Goal: Task Accomplishment & Management: Use online tool/utility

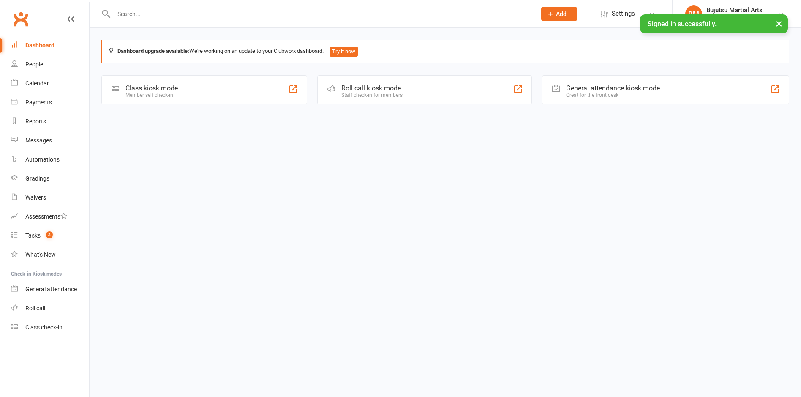
click at [210, 87] on div "Class kiosk mode Member self check-in" at bounding box center [204, 89] width 206 height 29
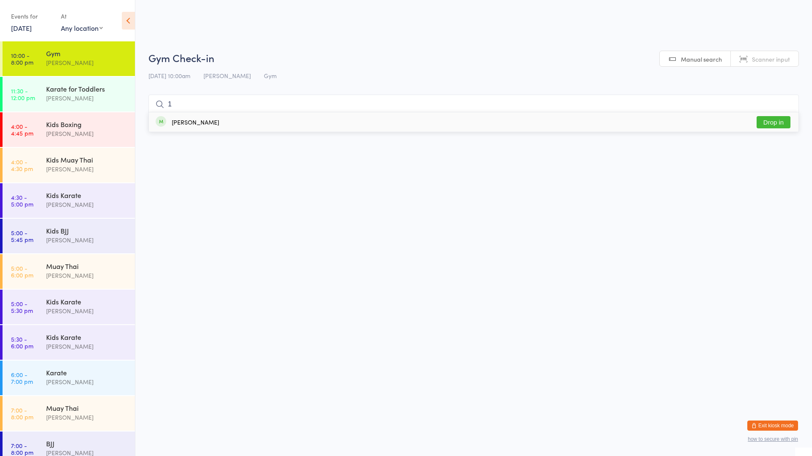
type input "1"
click at [766, 122] on button "Drop in" at bounding box center [773, 122] width 34 height 12
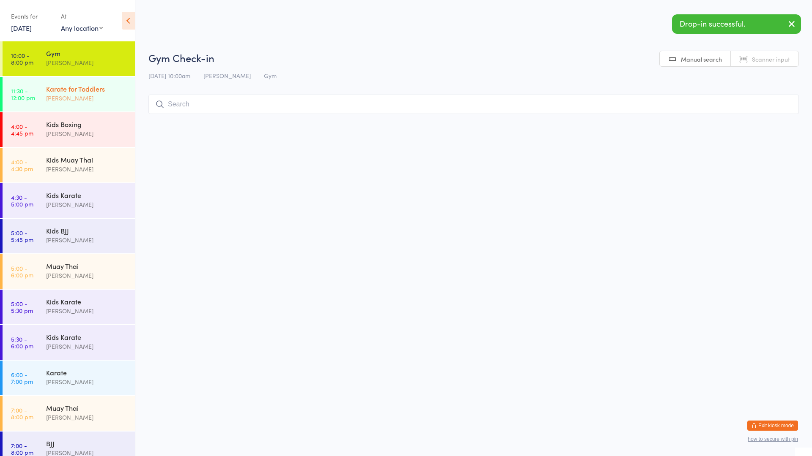
click at [78, 96] on div "[PERSON_NAME]" at bounding box center [87, 98] width 82 height 10
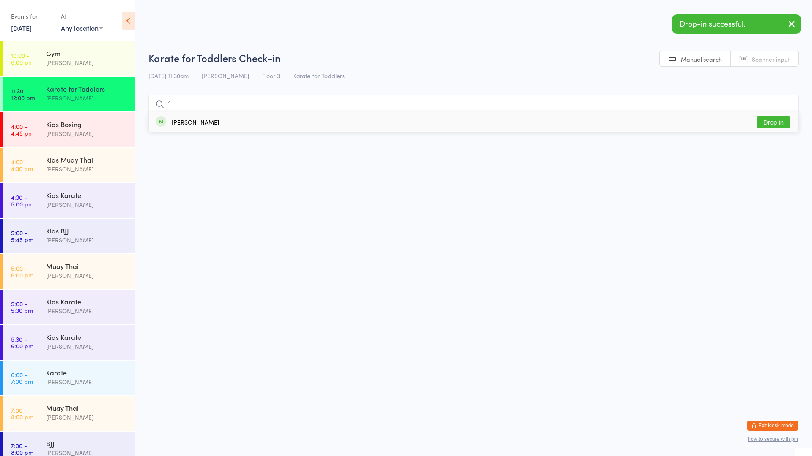
type input "1"
click at [770, 123] on button "Drop in" at bounding box center [773, 122] width 34 height 12
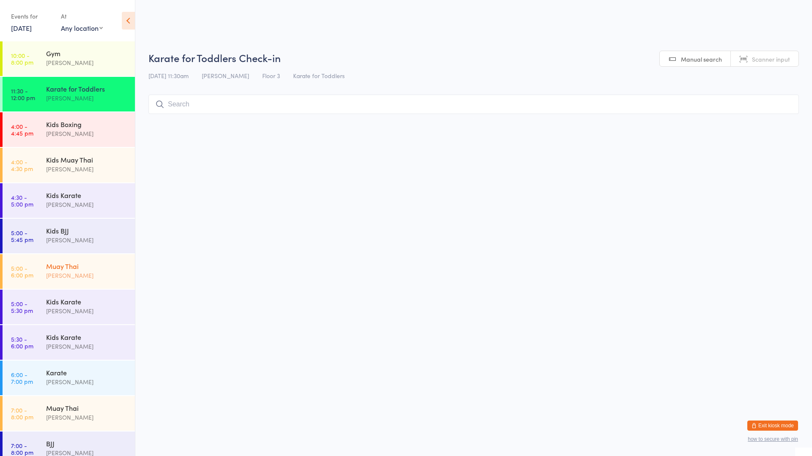
click at [97, 261] on div "Muay Thai Mark Szalajko" at bounding box center [90, 270] width 89 height 33
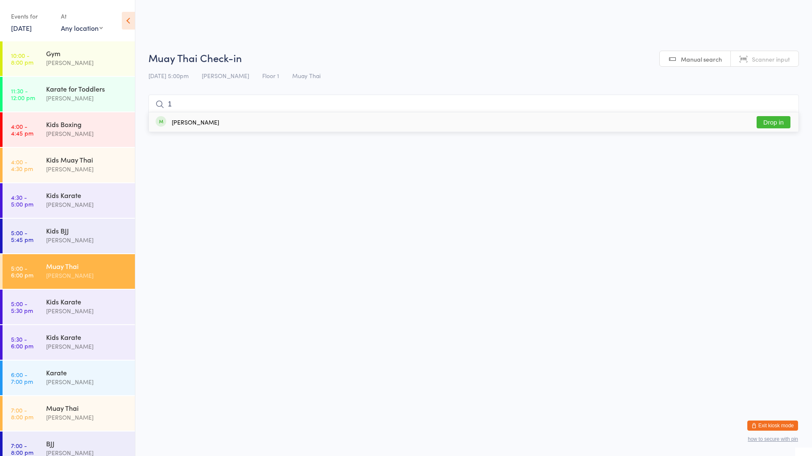
type input "1"
click at [764, 124] on button "Drop in" at bounding box center [773, 122] width 34 height 12
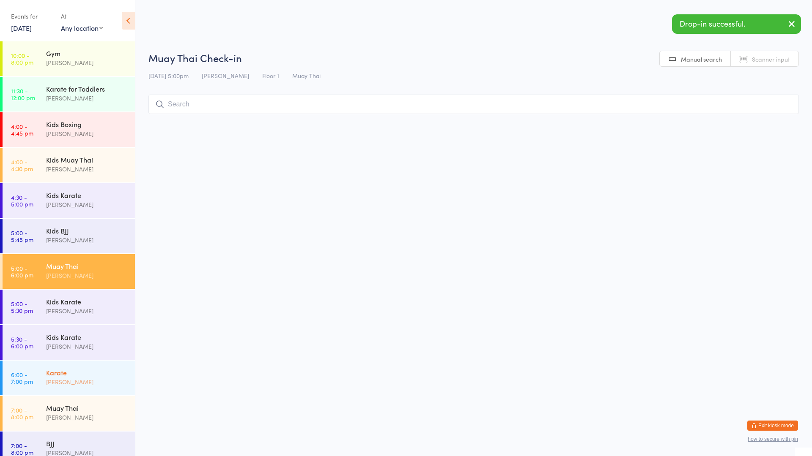
click at [72, 379] on div "[PERSON_NAME]" at bounding box center [87, 382] width 82 height 10
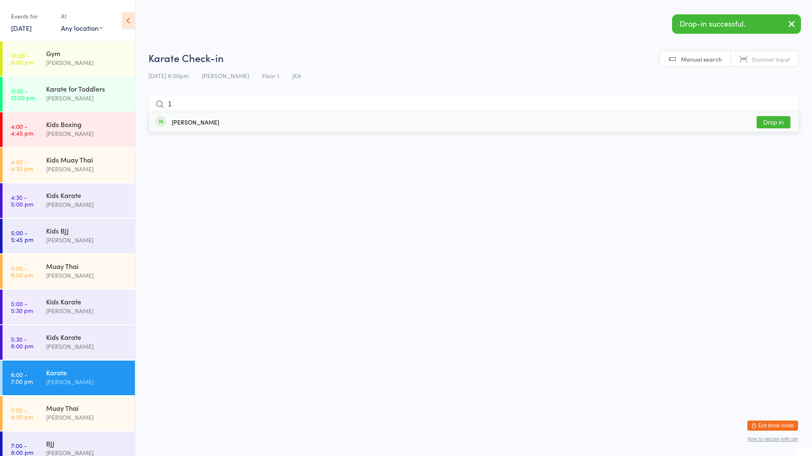
type input "1"
click at [773, 125] on button "Drop in" at bounding box center [773, 122] width 34 height 12
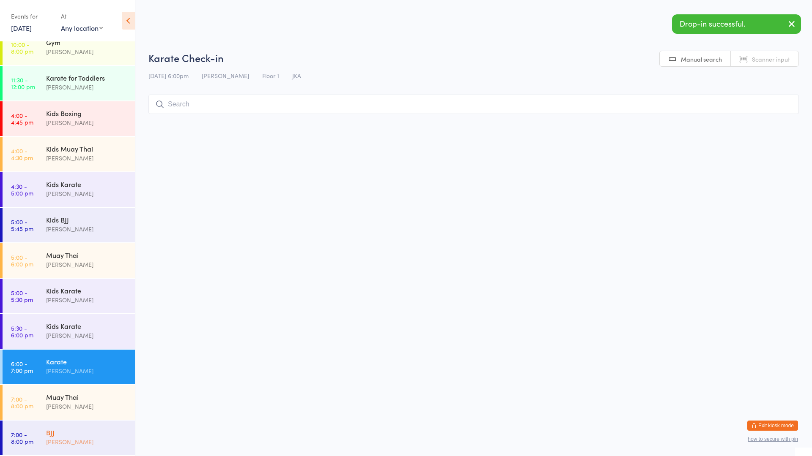
click at [82, 396] on div "BJJ" at bounding box center [87, 432] width 82 height 9
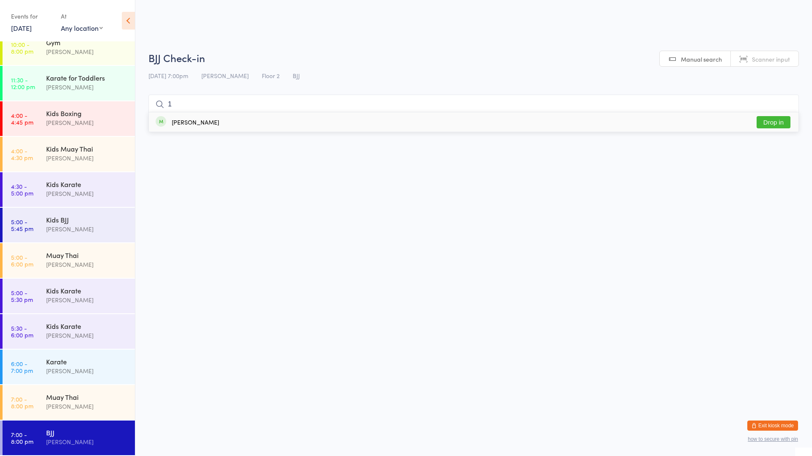
type input "1"
click at [768, 123] on button "Drop in" at bounding box center [773, 122] width 34 height 12
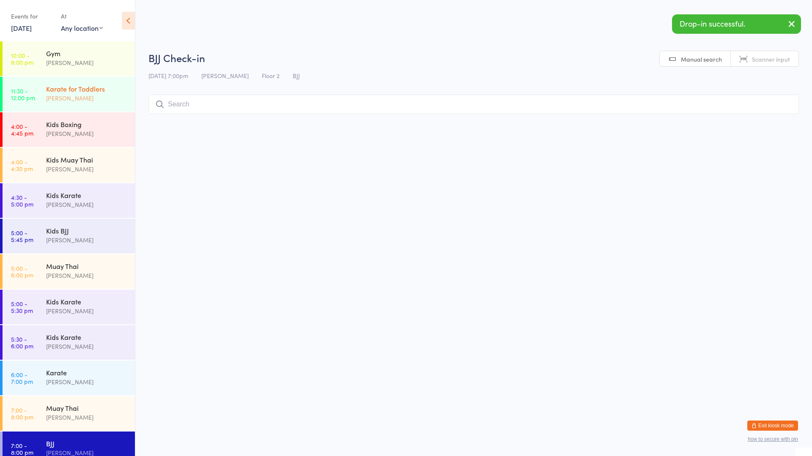
click at [96, 100] on div "[PERSON_NAME]" at bounding box center [87, 98] width 82 height 10
